Goal: Transaction & Acquisition: Obtain resource

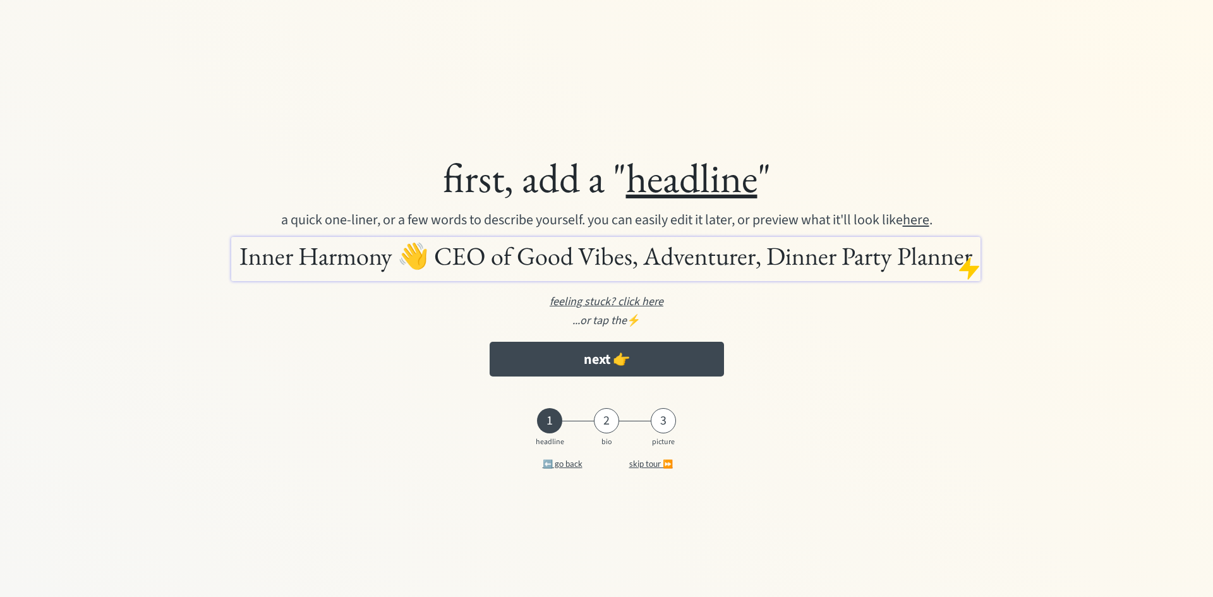
click at [634, 465] on button "skip tour ⏩" at bounding box center [651, 463] width 82 height 25
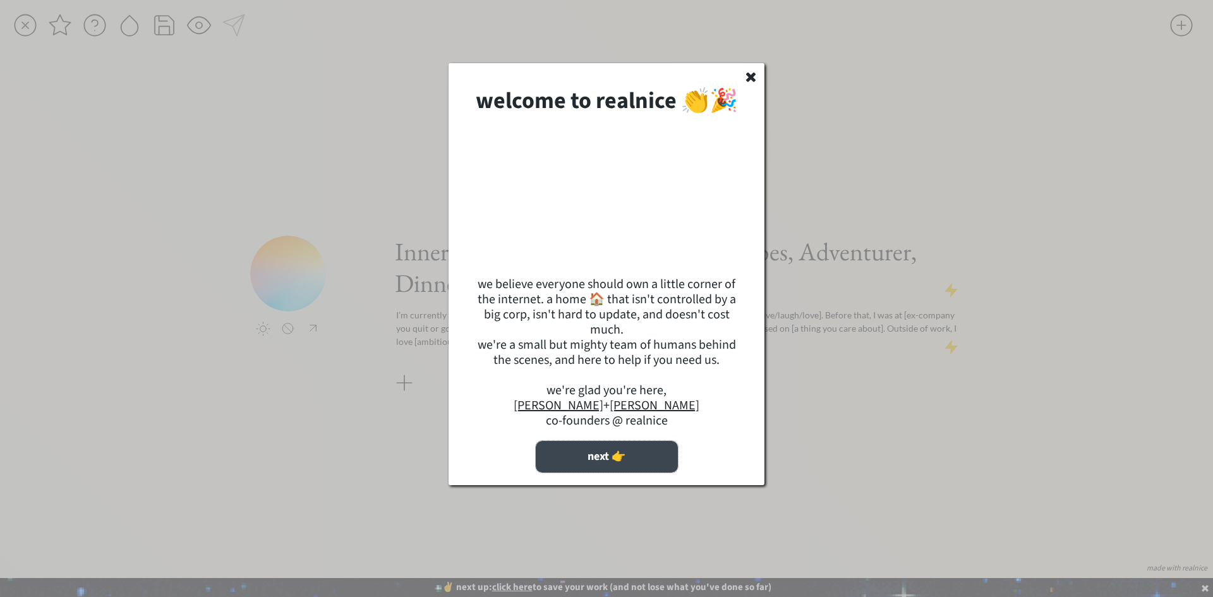
click at [614, 473] on button "next 👉" at bounding box center [607, 457] width 142 height 32
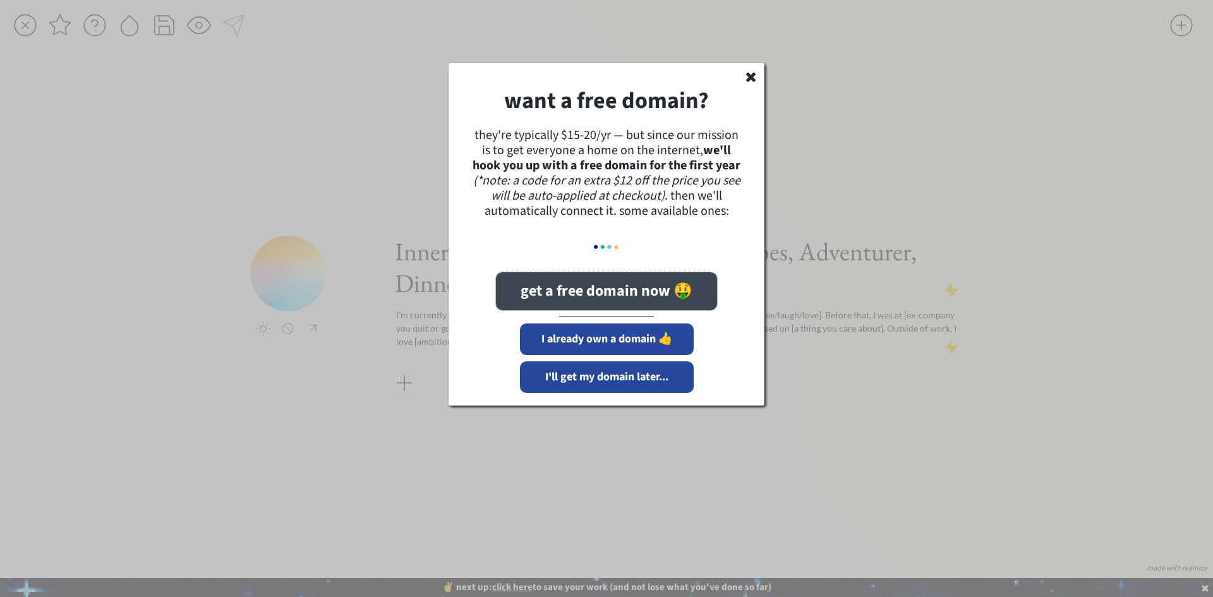
click at [601, 302] on button "get a free domain now 🤑" at bounding box center [606, 291] width 221 height 38
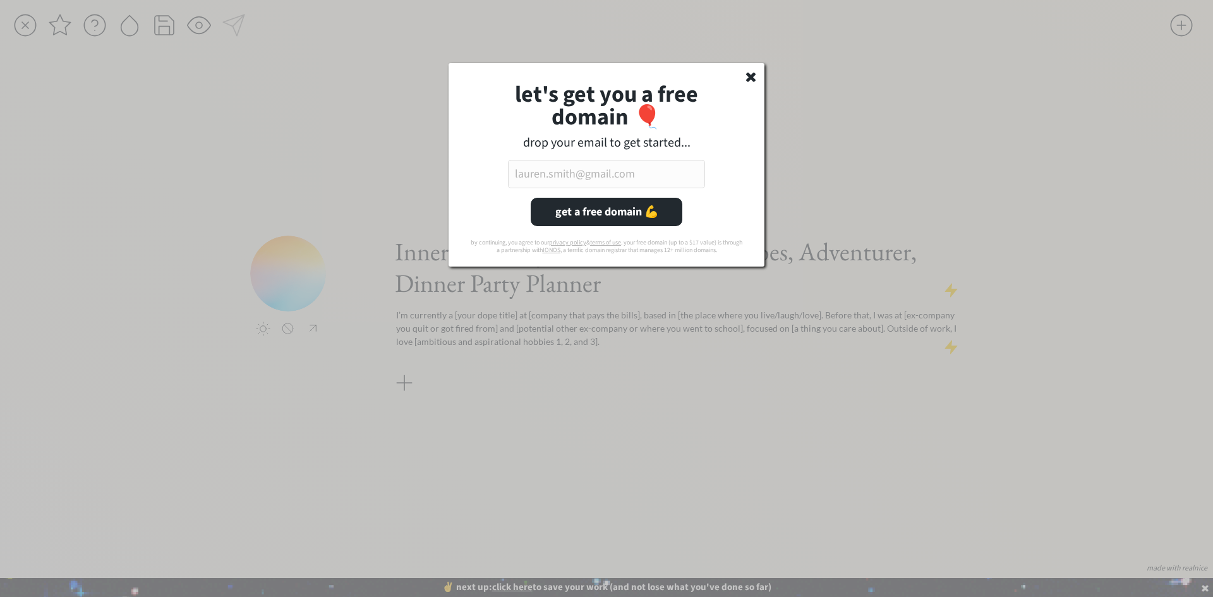
click at [642, 169] on input "email" at bounding box center [606, 174] width 197 height 28
paste input "[EMAIL_ADDRESS][DOMAIN_NAME]"
type input "[EMAIL_ADDRESS][DOMAIN_NAME]"
click at [616, 211] on button "get a free domain 💪" at bounding box center [607, 212] width 152 height 28
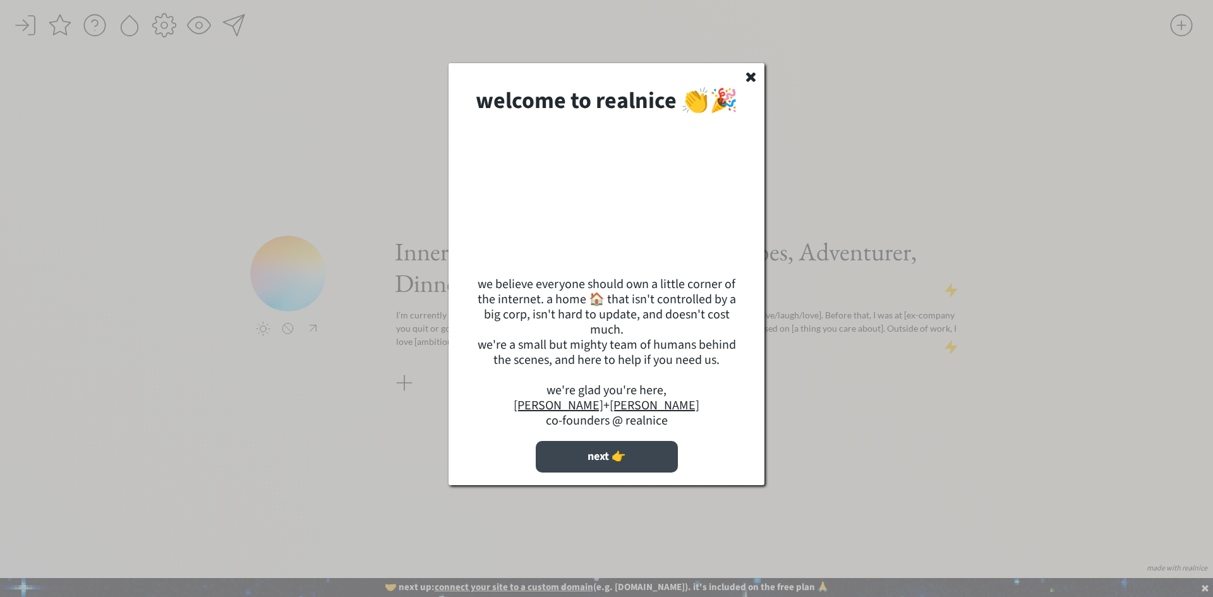
click at [641, 473] on button "next 👉" at bounding box center [607, 457] width 142 height 32
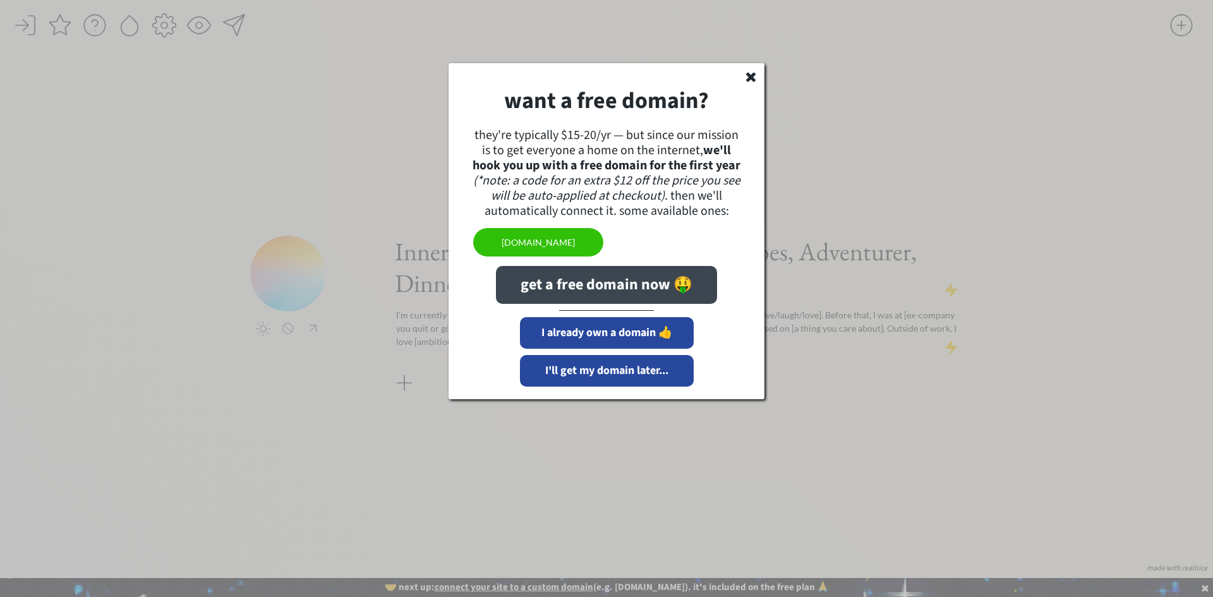
click at [576, 290] on button "get a free domain now 🤑" at bounding box center [606, 285] width 221 height 38
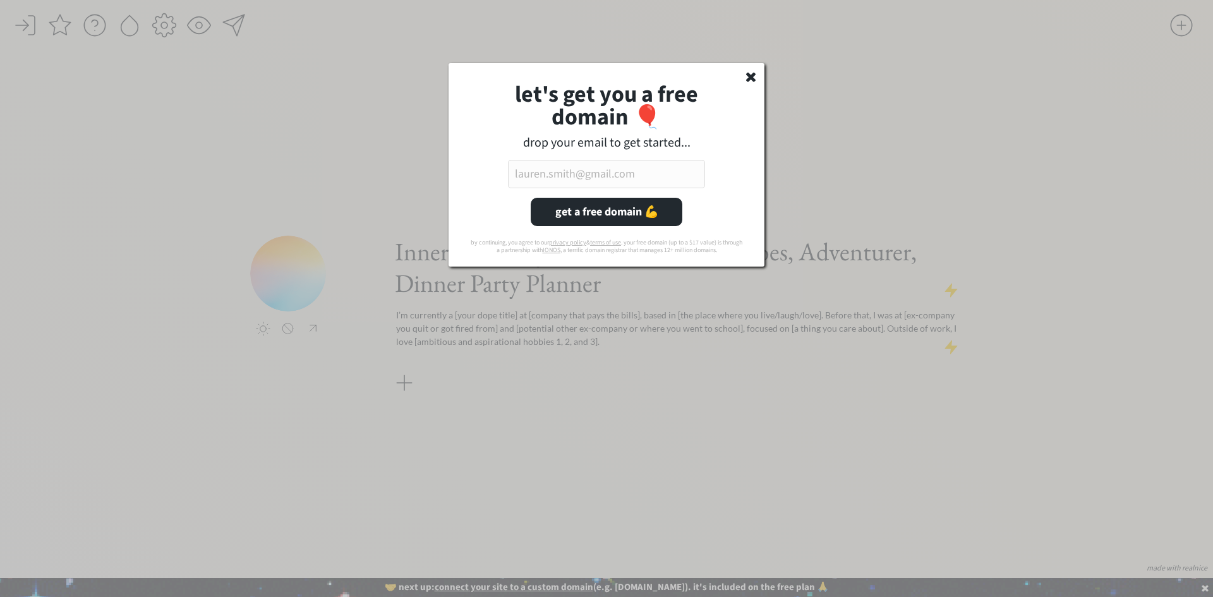
click at [546, 187] on input "email" at bounding box center [606, 174] width 197 height 28
paste input "[EMAIL_ADDRESS][DOMAIN_NAME]"
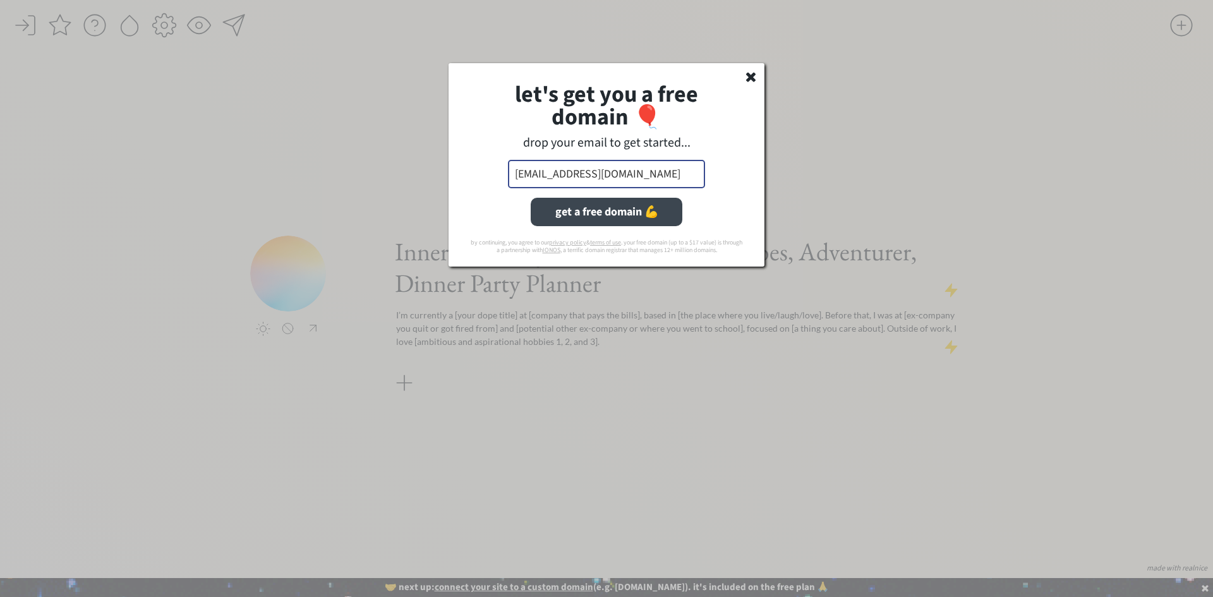
type input "[EMAIL_ADDRESS][DOMAIN_NAME]"
click at [582, 210] on button "get a free domain 💪" at bounding box center [607, 212] width 152 height 28
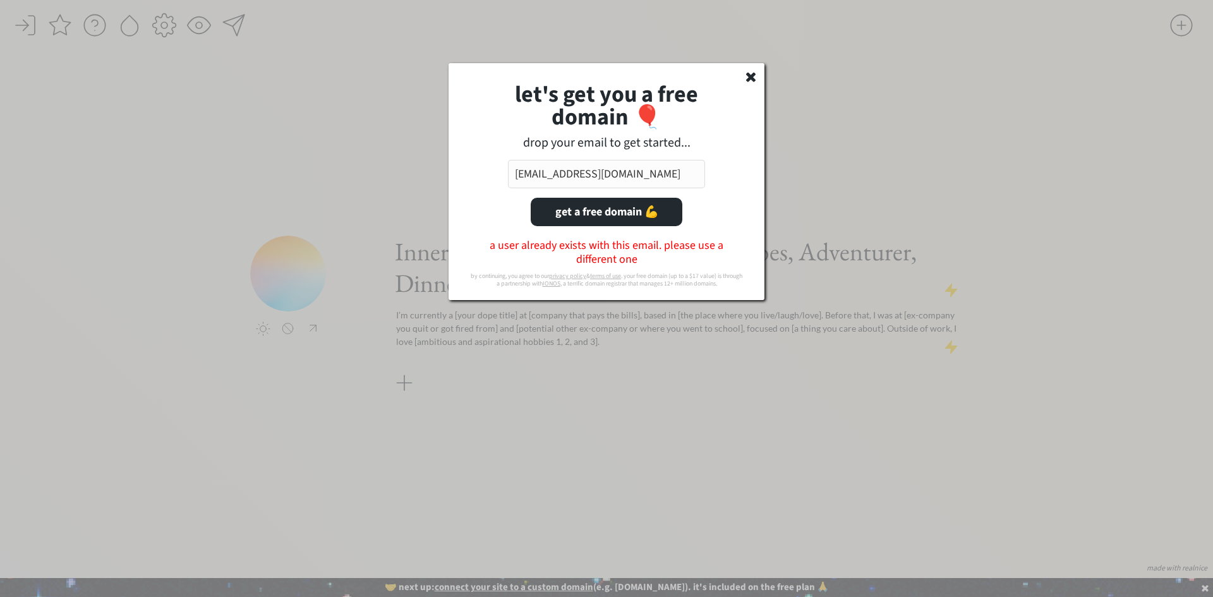
click at [591, 175] on input "[EMAIL_ADDRESS][DOMAIN_NAME]" at bounding box center [606, 174] width 197 height 28
click at [745, 80] on icon at bounding box center [751, 76] width 15 height 14
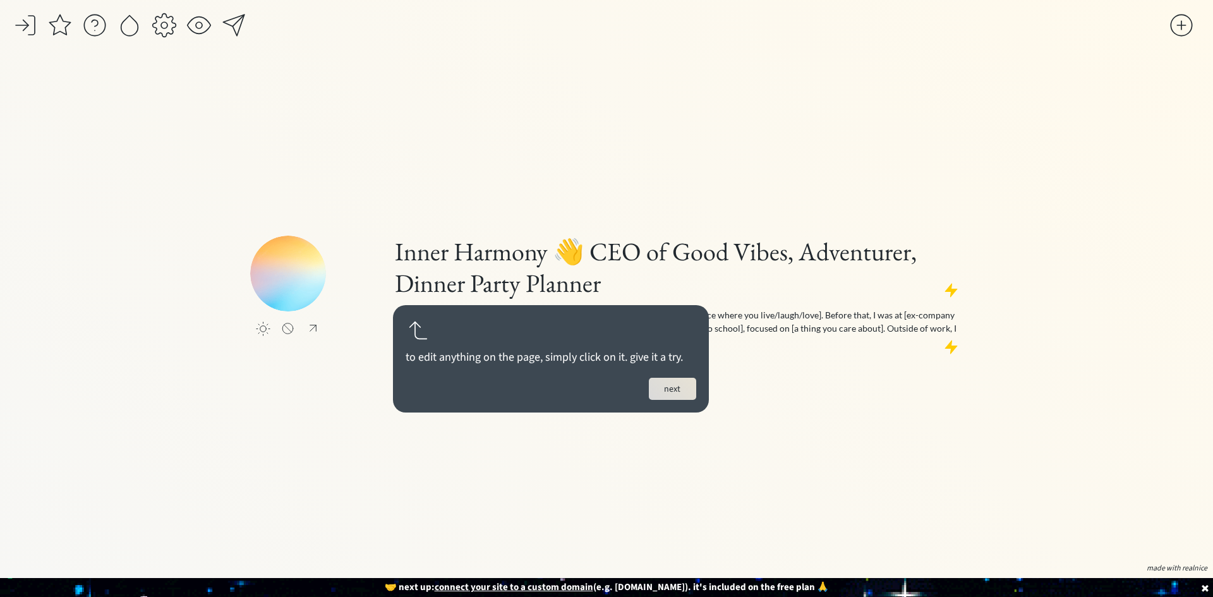
click at [565, 584] on u "connect your site to a custom domain" at bounding box center [514, 587] width 159 height 13
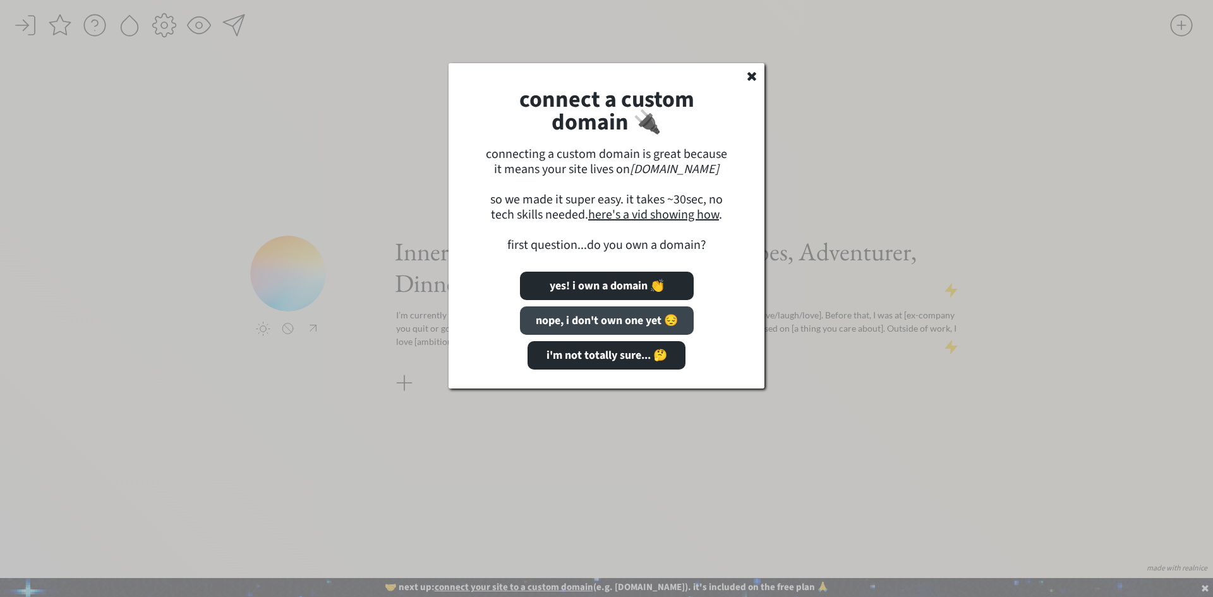
click at [627, 318] on button "nope, i don't own one yet 😔" at bounding box center [607, 320] width 174 height 28
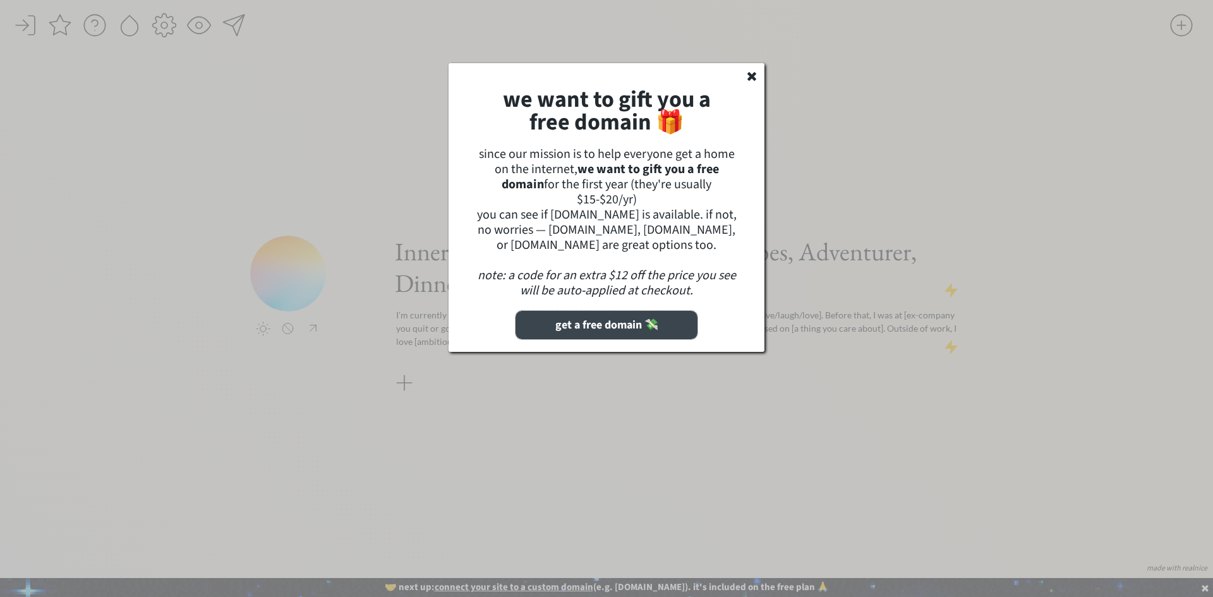
click at [627, 318] on button "get a free domain 💸" at bounding box center [607, 325] width 182 height 28
